Goal: Information Seeking & Learning: Learn about a topic

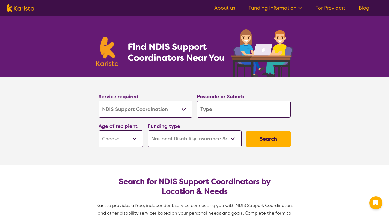
select select "NDIS Support Coordination"
select select "NDIS"
select select "NDIS Support Coordination"
select select "NDIS"
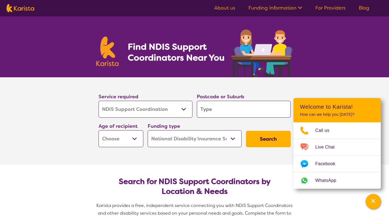
click at [305, 77] on div "Find NDIS Support Coordinators Near You" at bounding box center [194, 46] width 389 height 61
click at [256, 104] on input "search" at bounding box center [244, 109] width 94 height 17
type input "2200"
click at [187, 110] on select "Allied Health Assistant Assessment ([MEDICAL_DATA] or [MEDICAL_DATA]) Behaviour…" at bounding box center [145, 109] width 94 height 17
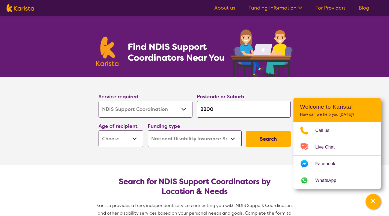
drag, startPoint x: 60, startPoint y: 141, endPoint x: 114, endPoint y: 137, distance: 54.4
click at [114, 137] on section "Service required Allied Health Assistant Assessment ([MEDICAL_DATA] or [MEDICAL…" at bounding box center [194, 120] width 389 height 87
click at [114, 137] on select "Early Childhood - 0 to 9 Child - 10 to 11 Adolescent - 12 to 17 Adult - 18 to 6…" at bounding box center [120, 138] width 45 height 17
click at [197, 137] on select "Home Care Package (HCP) National Disability Insurance Scheme (NDIS) I don't know" at bounding box center [195, 138] width 94 height 17
click at [272, 137] on button "Search" at bounding box center [268, 139] width 45 height 16
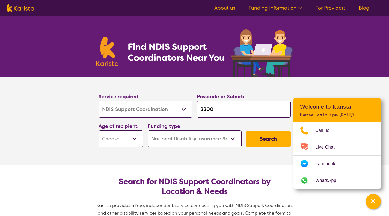
click at [138, 140] on select "Early Childhood - 0 to 9 Child - 10 to 11 Adolescent - 12 to 17 Adult - 18 to 6…" at bounding box center [120, 138] width 45 height 17
select select "AD"
click at [98, 130] on select "Early Childhood - 0 to 9 Child - 10 to 11 Adolescent - 12 to 17 Adult - 18 to 6…" at bounding box center [120, 138] width 45 height 17
select select "AD"
click at [258, 131] on button "Search" at bounding box center [268, 139] width 45 height 16
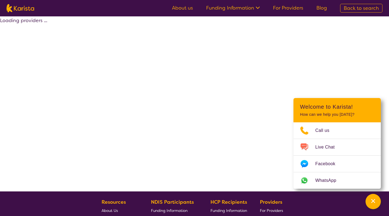
select select "by_score"
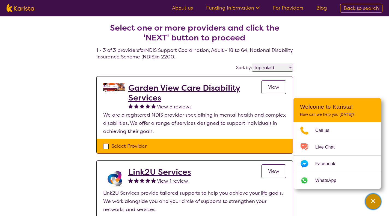
click at [372, 201] on icon "Channel Menu" at bounding box center [373, 201] width 4 height 4
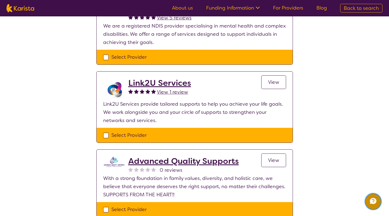
scroll to position [89, 0]
click at [171, 113] on p "Link2U Services provide tailored supports to help you achieve your life goals. …" at bounding box center [194, 112] width 183 height 25
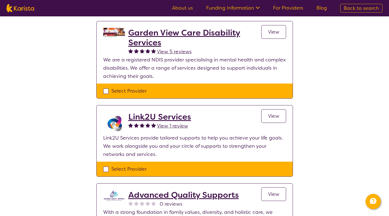
scroll to position [54, 0]
